Goal: Check status

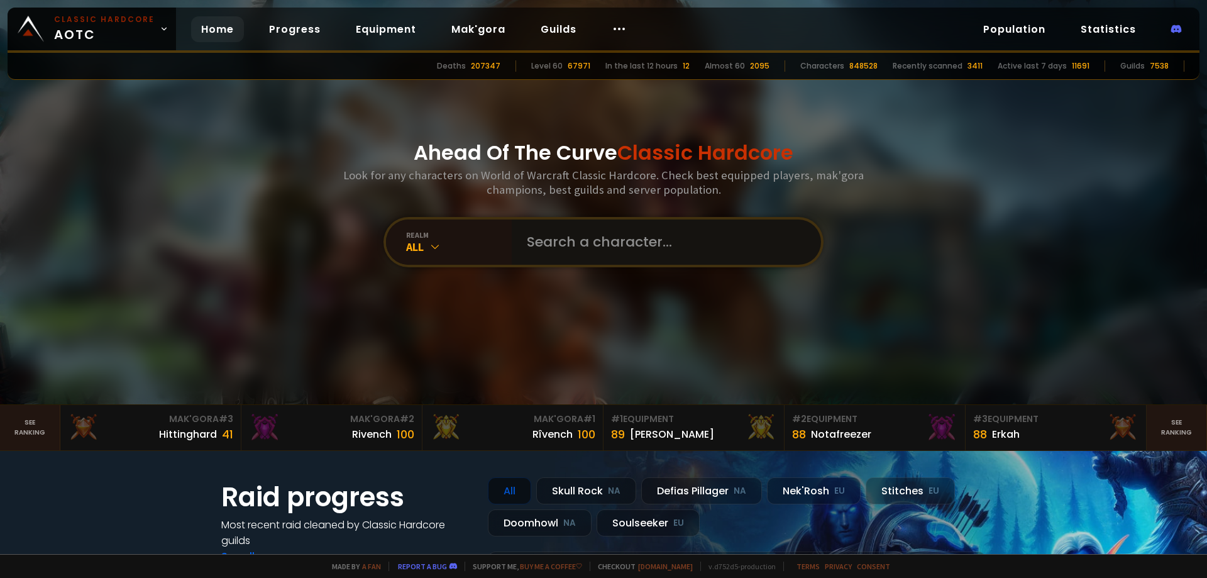
click at [607, 234] on input "text" at bounding box center [662, 241] width 287 height 45
paste input "Kagetsu"
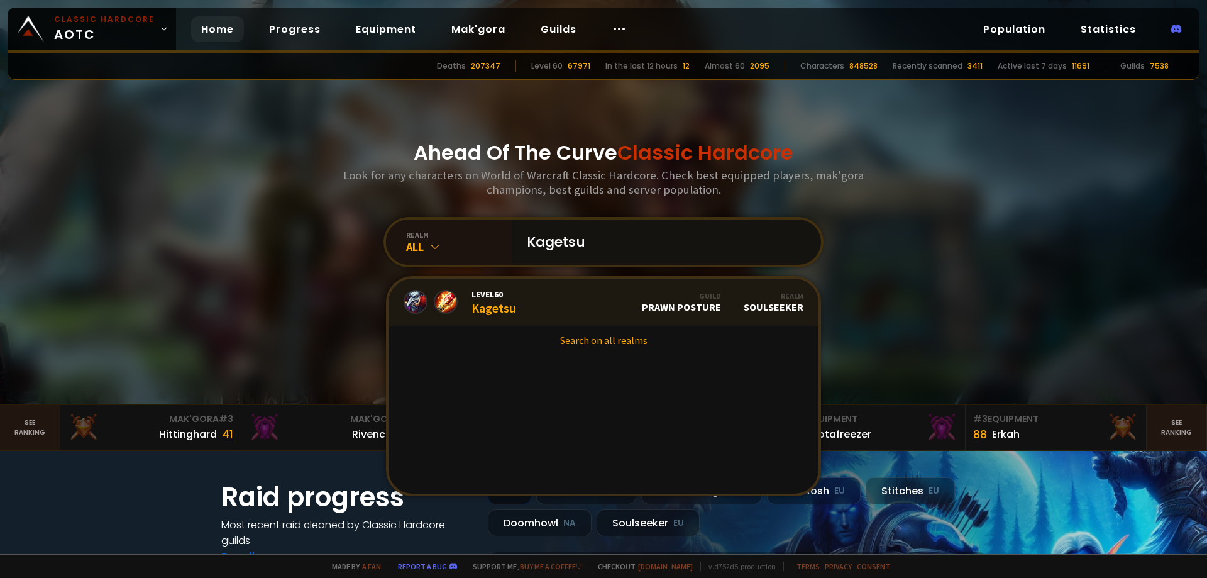
type input "Kagetsu"
click at [482, 301] on div "Level 60 Kagetsu" at bounding box center [494, 302] width 45 height 27
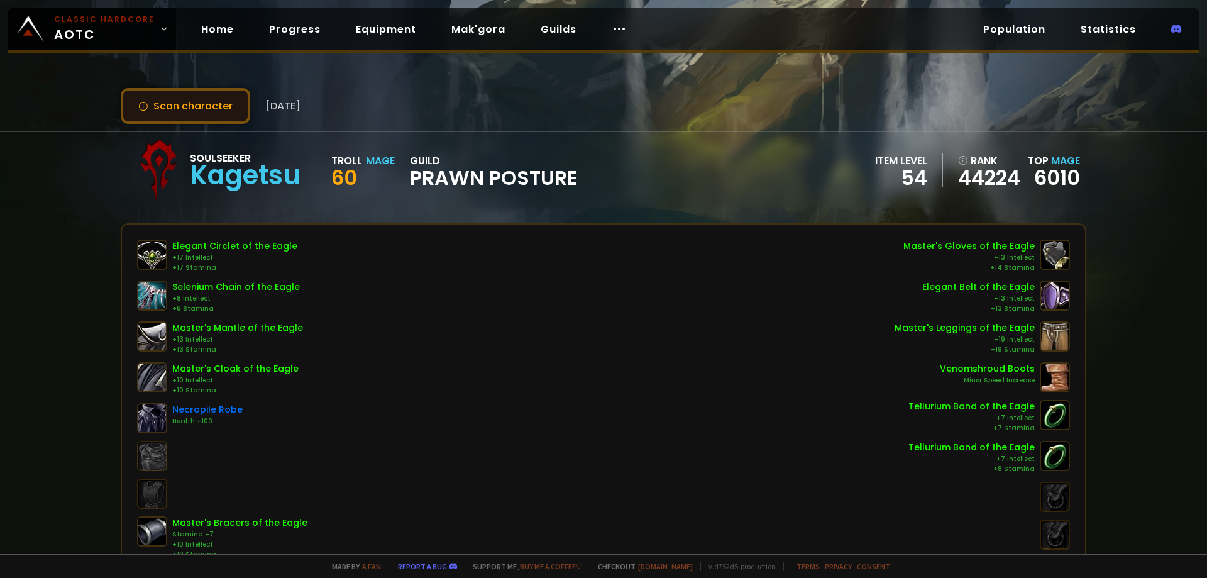
click at [182, 104] on button "Scan character" at bounding box center [186, 106] width 130 height 36
click at [233, 99] on button "Scan character" at bounding box center [186, 106] width 130 height 36
